Goal: Information Seeking & Learning: Find specific fact

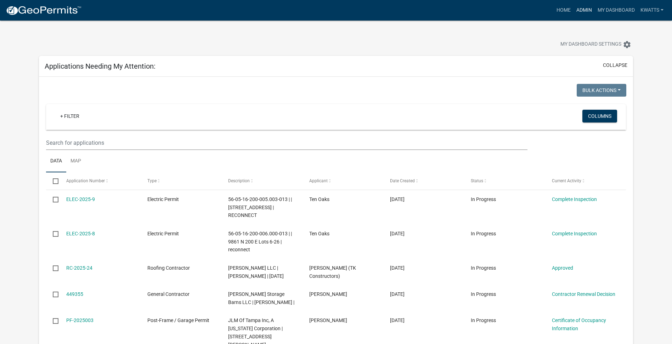
click at [578, 12] on link "Admin" at bounding box center [583, 10] width 21 height 13
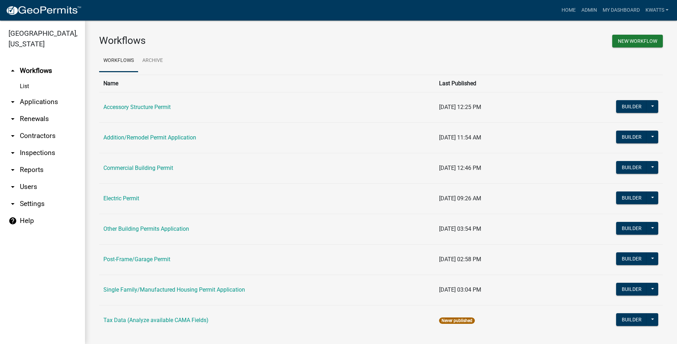
click at [29, 136] on link "arrow_drop_down Contractors" at bounding box center [42, 135] width 85 height 17
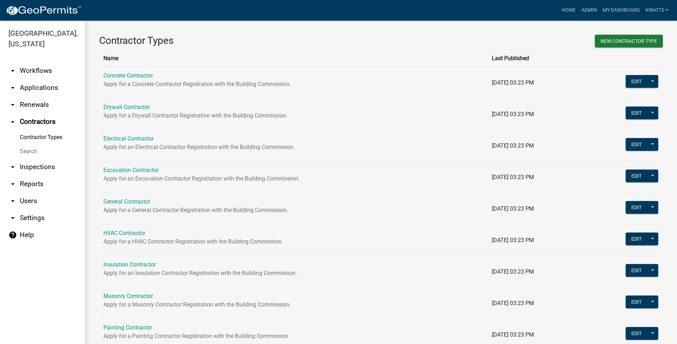
click at [28, 150] on link "Search" at bounding box center [42, 151] width 85 height 14
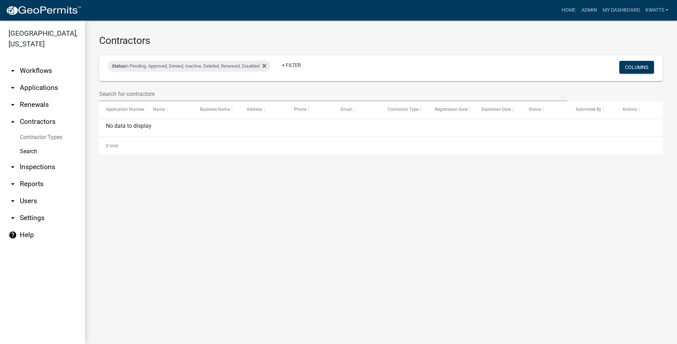
select select "3: 100"
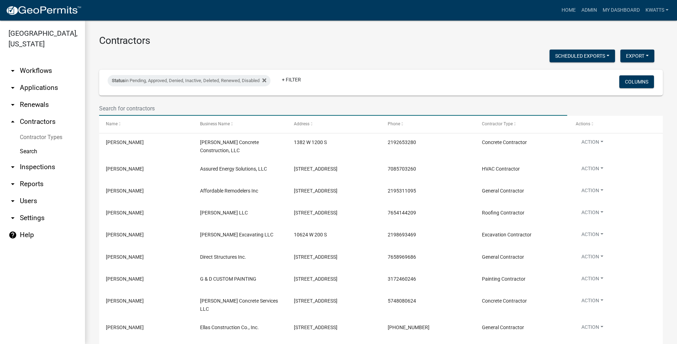
click at [108, 103] on input "text" at bounding box center [333, 108] width 468 height 15
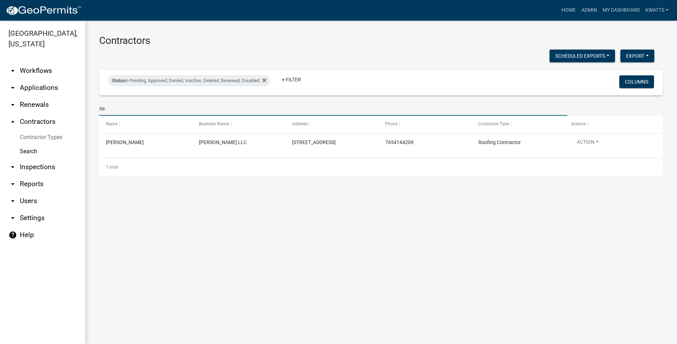
type input "s"
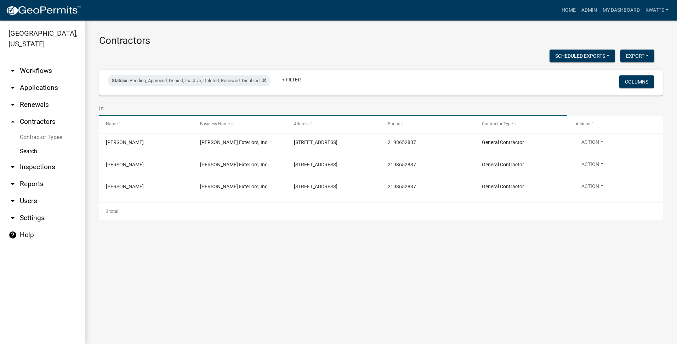
type input "i"
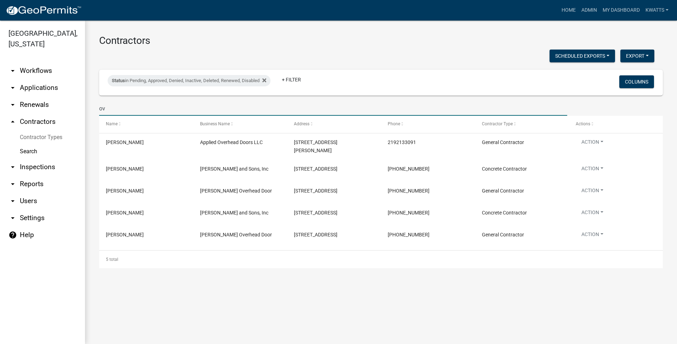
type input "o"
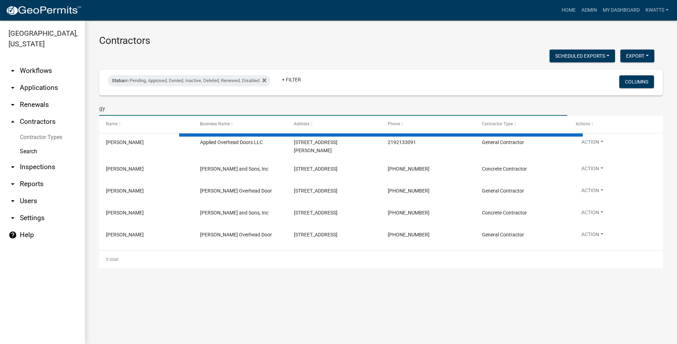
type input "gyu"
select select "3: 100"
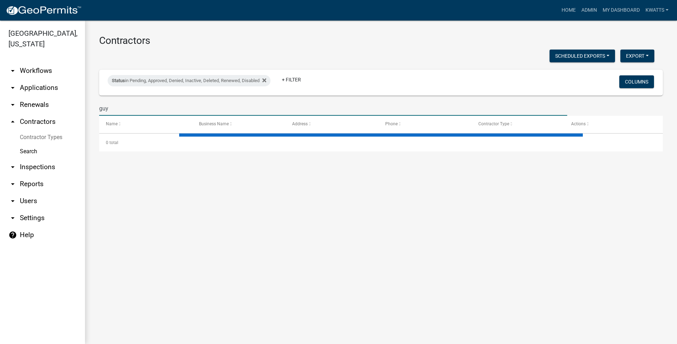
type input "guys"
select select "3: 100"
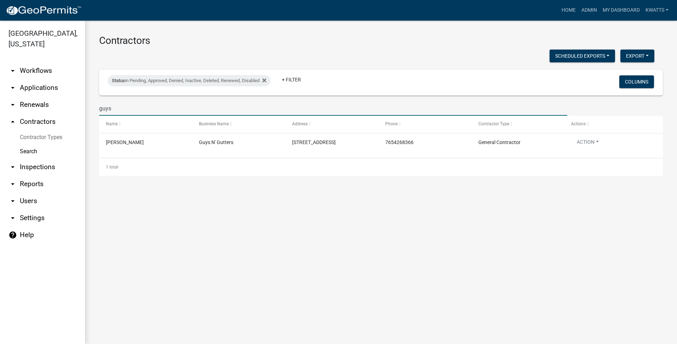
drag, startPoint x: 139, startPoint y: 105, endPoint x: -170, endPoint y: 118, distance: 308.7
click at [0, 118] on html "Internet Explorer does NOT work with GeoPermits. Get a new browser for more sec…" at bounding box center [338, 172] width 677 height 344
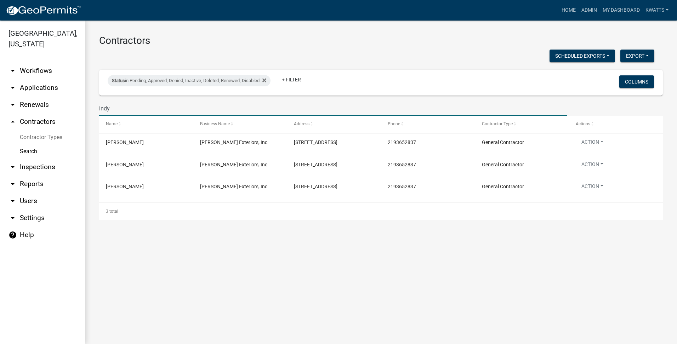
type input "indy"
drag, startPoint x: 299, startPoint y: 104, endPoint x: 35, endPoint y: 104, distance: 263.5
click at [35, 104] on div "[GEOGRAPHIC_DATA], [US_STATE] arrow_drop_down Workflows List arrow_drop_down Ap…" at bounding box center [338, 183] width 677 height 324
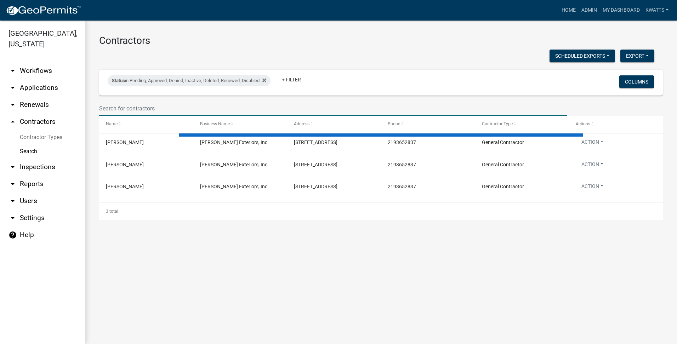
select select "3: 100"
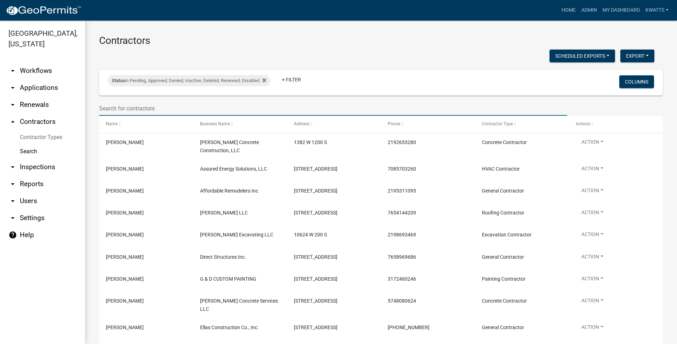
click at [221, 111] on input "text" at bounding box center [333, 108] width 468 height 15
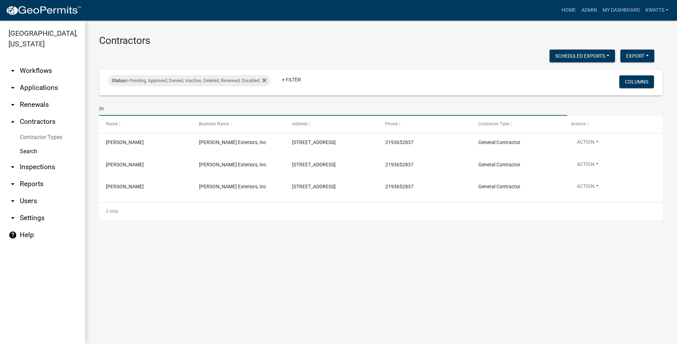
type input "i"
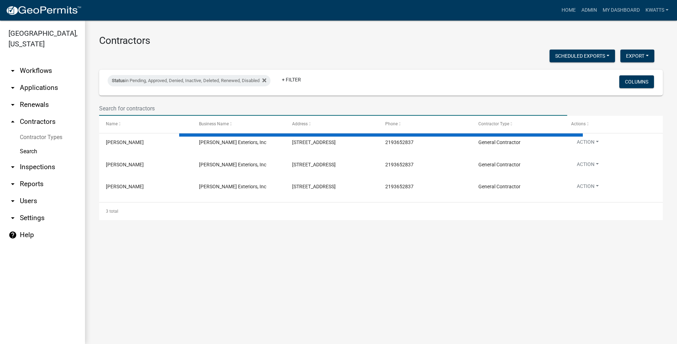
select select "3: 100"
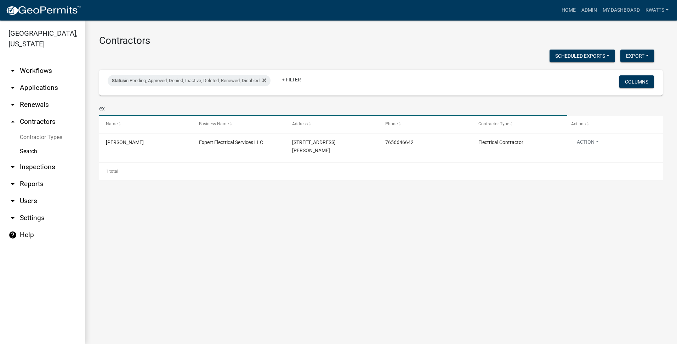
type input "e"
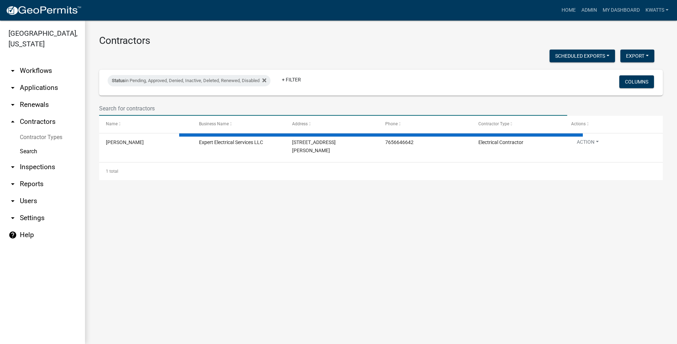
select select "3: 100"
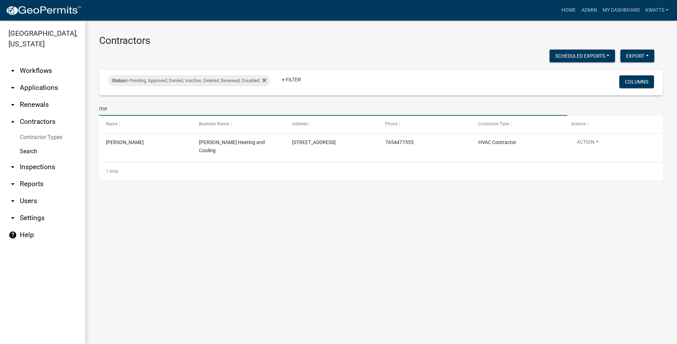
type input "m"
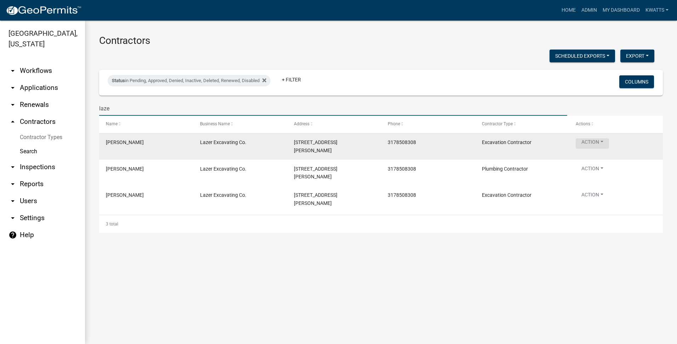
type input "laze"
click at [594, 143] on button "Action" at bounding box center [592, 143] width 33 height 10
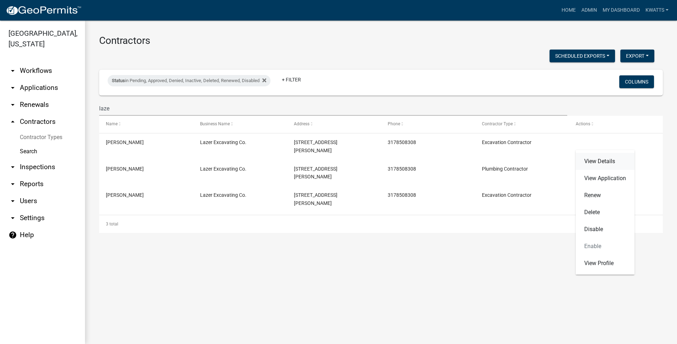
click at [604, 163] on link "View Details" at bounding box center [605, 161] width 59 height 17
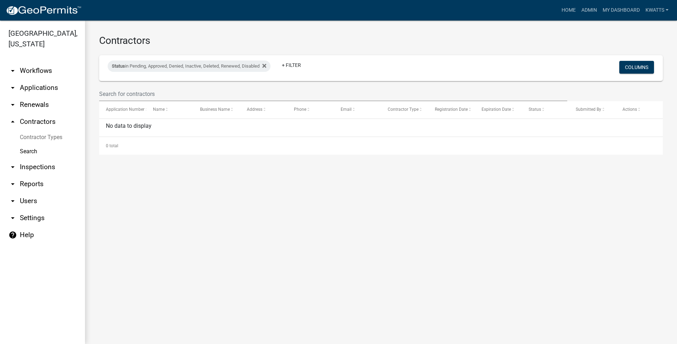
select select "3: 100"
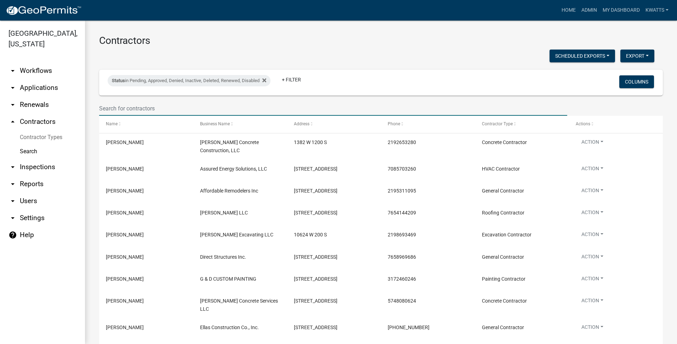
click at [159, 109] on input "text" at bounding box center [333, 108] width 468 height 15
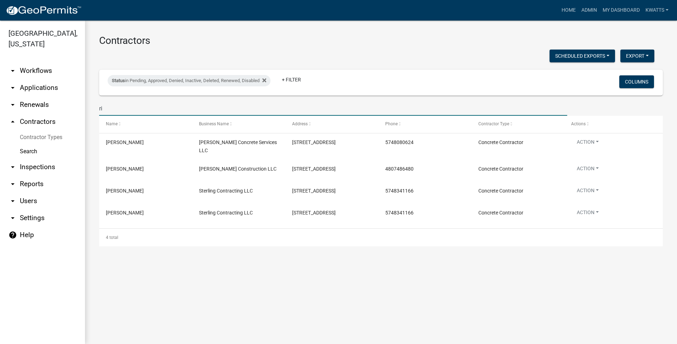
type input "r"
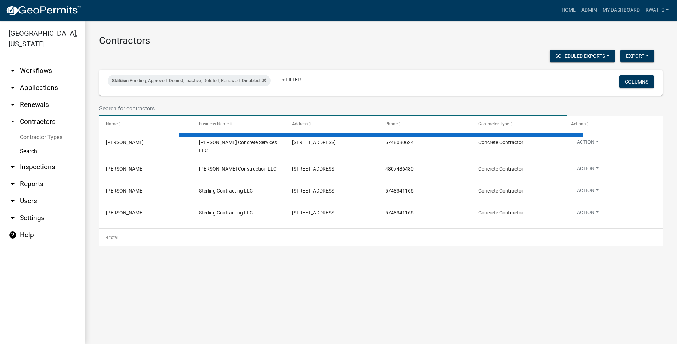
select select "3: 100"
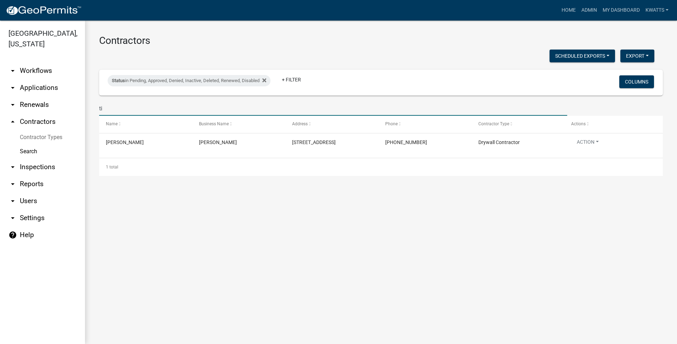
type input "t"
type input "[PERSON_NAME]"
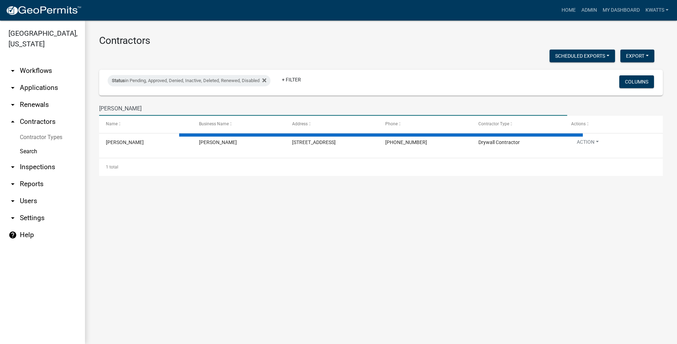
select select "3: 100"
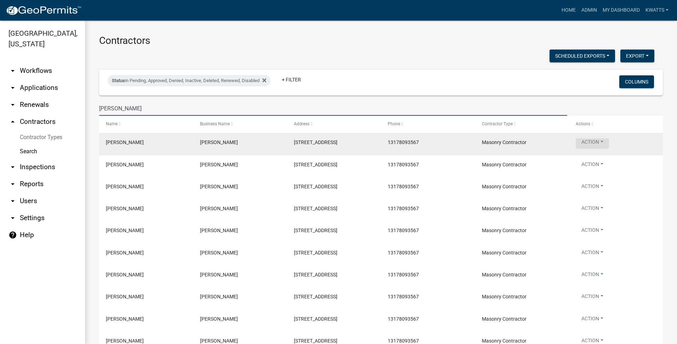
type input "[PERSON_NAME]"
click at [596, 143] on button "Action" at bounding box center [592, 143] width 33 height 10
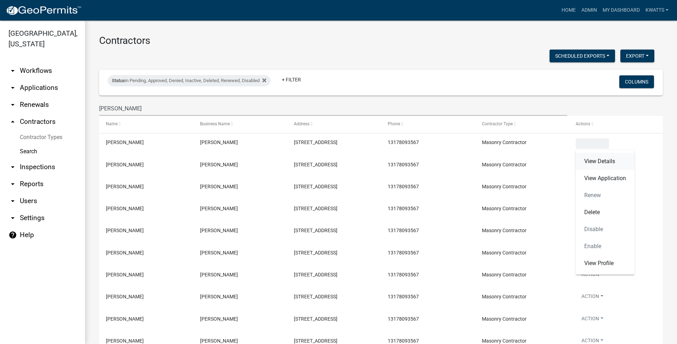
click at [592, 158] on link "View Details" at bounding box center [605, 161] width 59 height 17
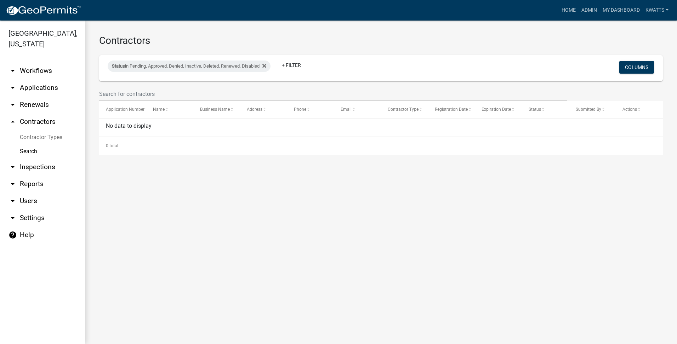
select select "3: 100"
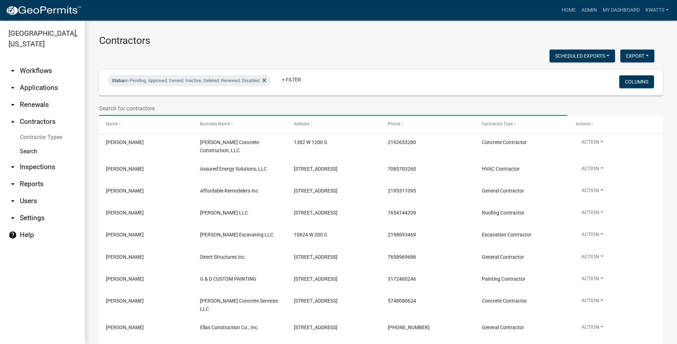
drag, startPoint x: 132, startPoint y: 108, endPoint x: 131, endPoint y: 118, distance: 10.0
click at [132, 110] on input "text" at bounding box center [333, 108] width 468 height 15
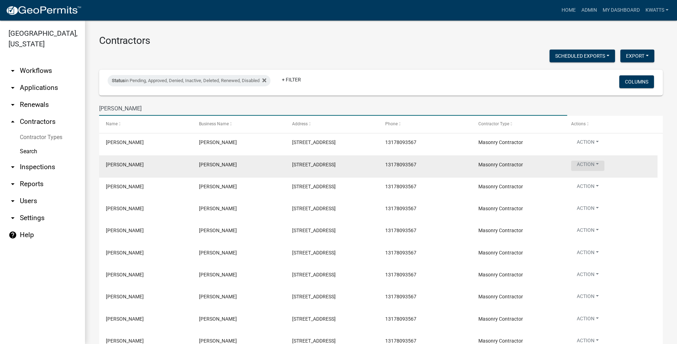
type input "[PERSON_NAME]"
click at [584, 164] on button "Action" at bounding box center [587, 166] width 33 height 10
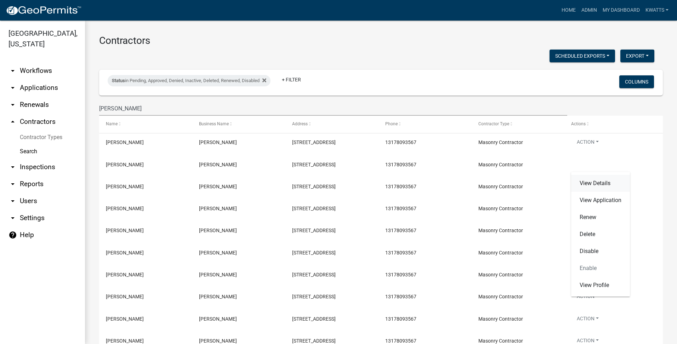
click at [601, 183] on link "View Details" at bounding box center [600, 183] width 59 height 17
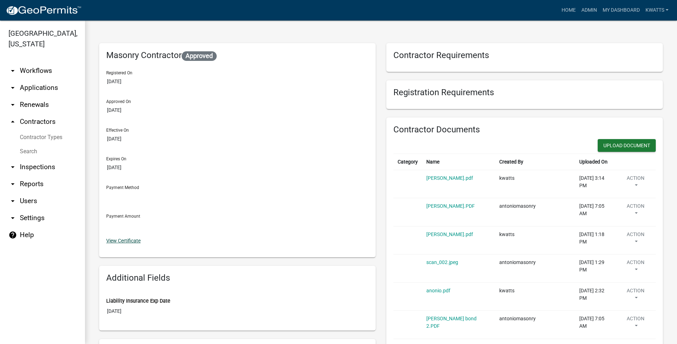
click at [125, 241] on link "View Certificate" at bounding box center [123, 241] width 34 height 6
click at [17, 148] on link "Search" at bounding box center [42, 151] width 85 height 14
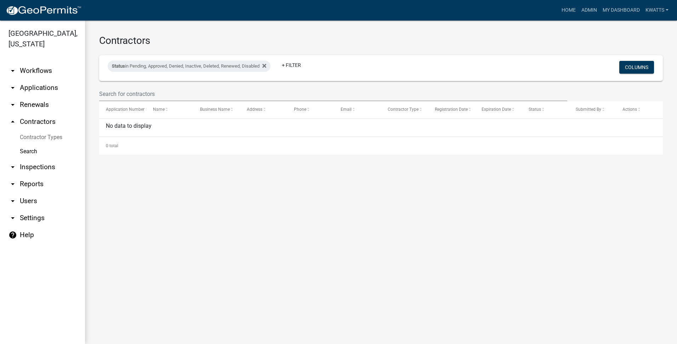
select select "3: 100"
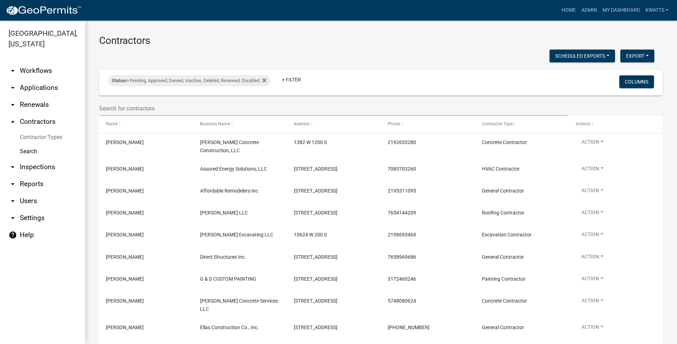
drag, startPoint x: 199, startPoint y: 100, endPoint x: 196, endPoint y: 101, distance: 3.6
click at [199, 100] on wm-filter-builder "Status in Pending, Approved, Denied, Inactive, Deleted, Renewed, Disabled + Fil…" at bounding box center [381, 93] width 564 height 46
click at [192, 104] on input "text" at bounding box center [333, 108] width 468 height 15
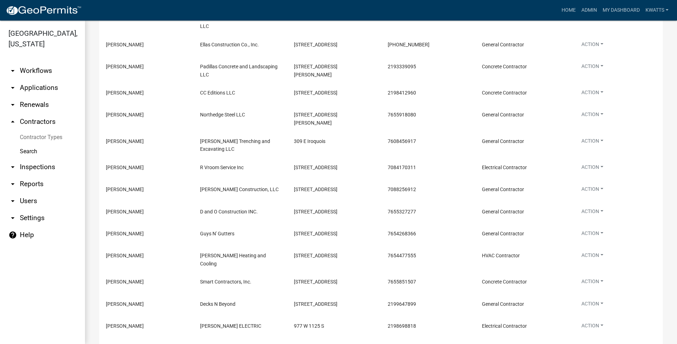
type input "31"
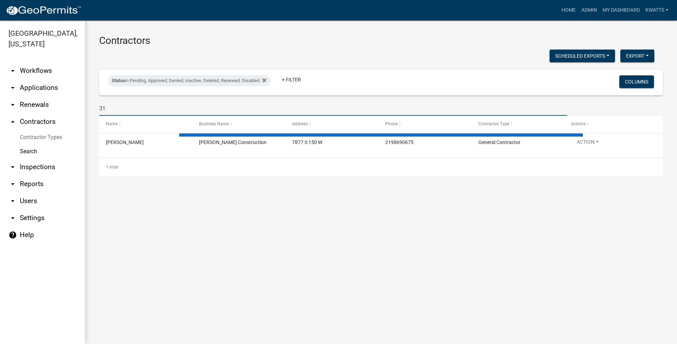
select select "3: 100"
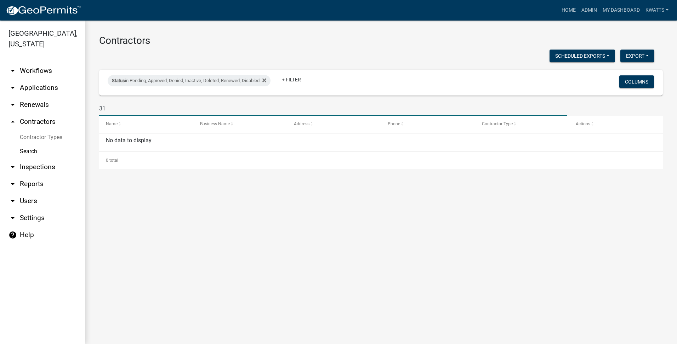
type input "3"
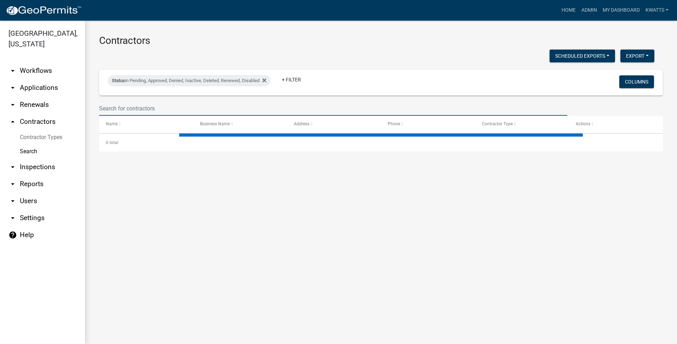
select select "3: 100"
